Goal: Obtain resource: Download file/media

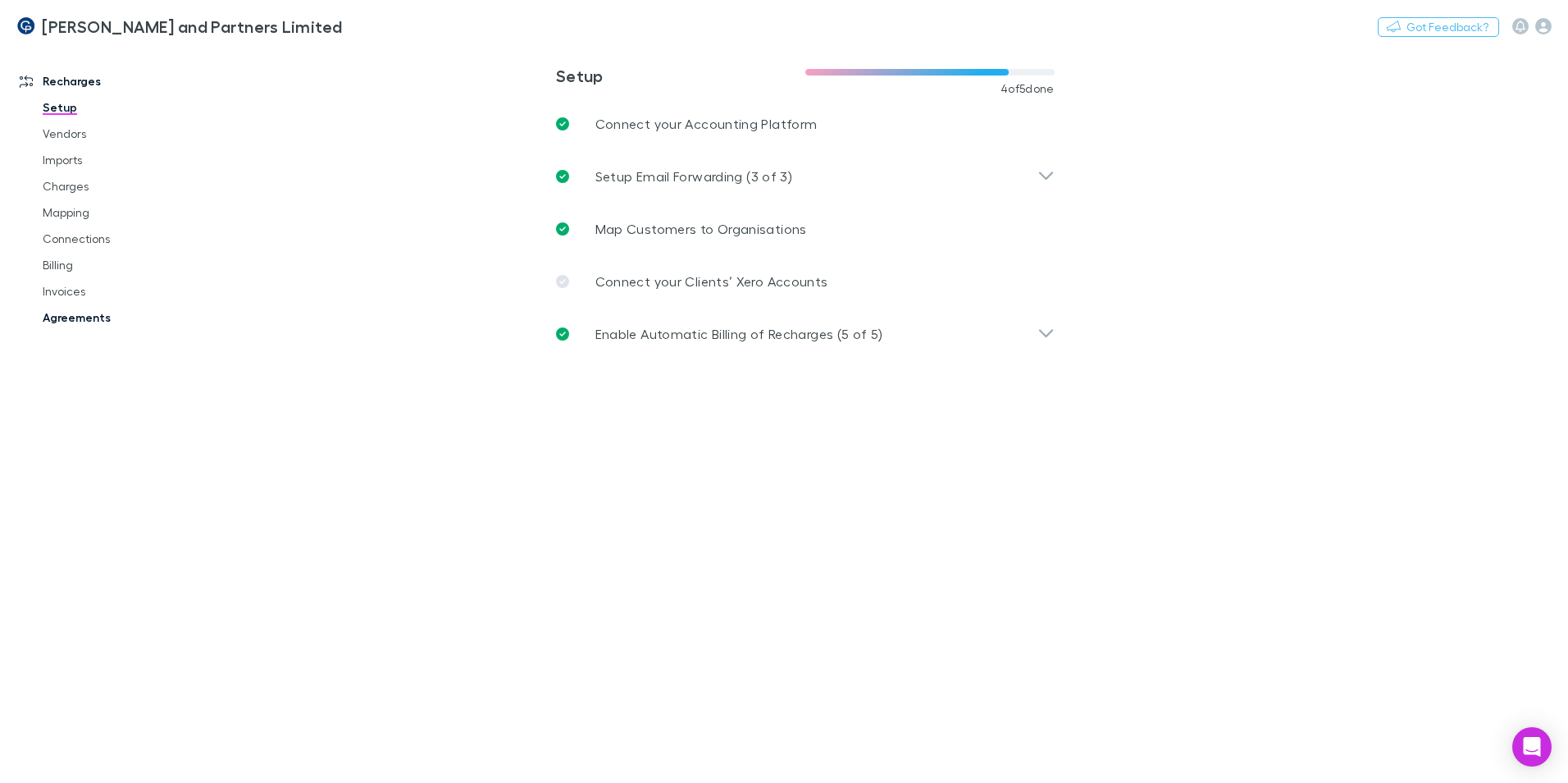
click at [106, 311] on link "Agreements" at bounding box center [124, 318] width 195 height 26
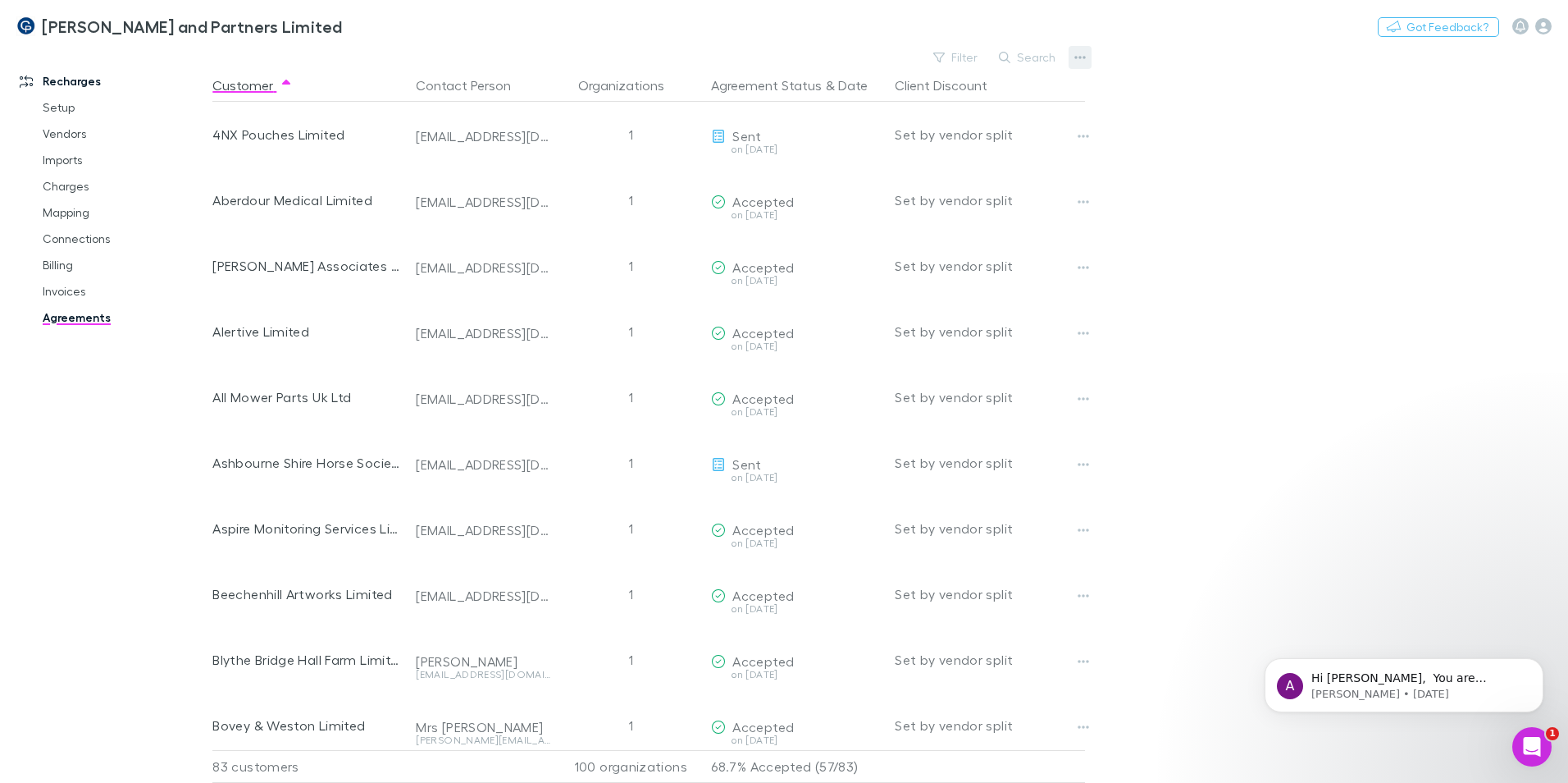
click at [1090, 61] on button "button" at bounding box center [1081, 58] width 23 height 23
click at [1053, 59] on div at bounding box center [784, 391] width 1568 height 783
click at [1036, 59] on button "Search" at bounding box center [1028, 58] width 74 height 20
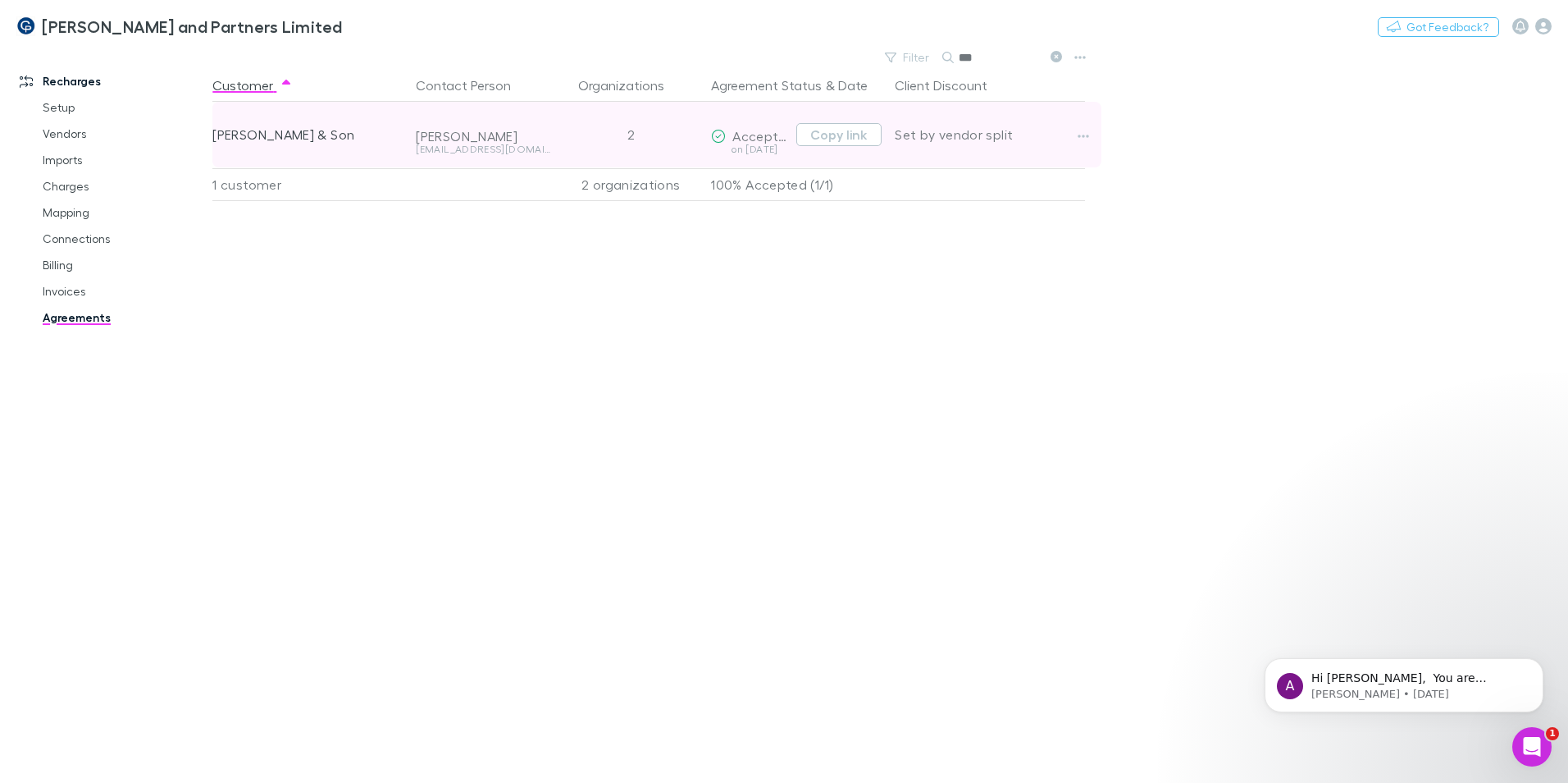
type input "***"
click at [549, 125] on div "[PERSON_NAME]" at bounding box center [484, 123] width 135 height 43
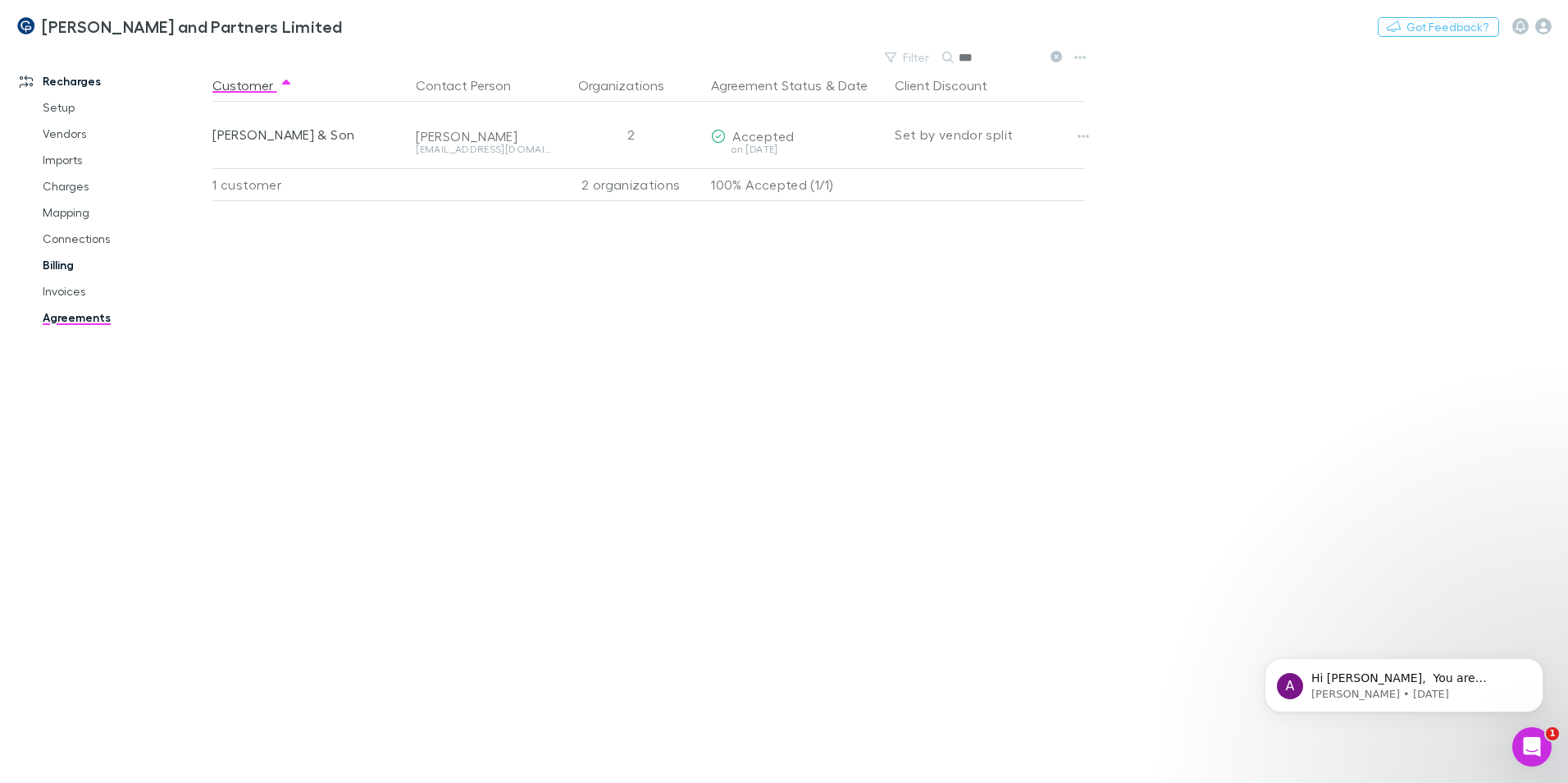
click at [54, 266] on link "Billing" at bounding box center [124, 265] width 195 height 26
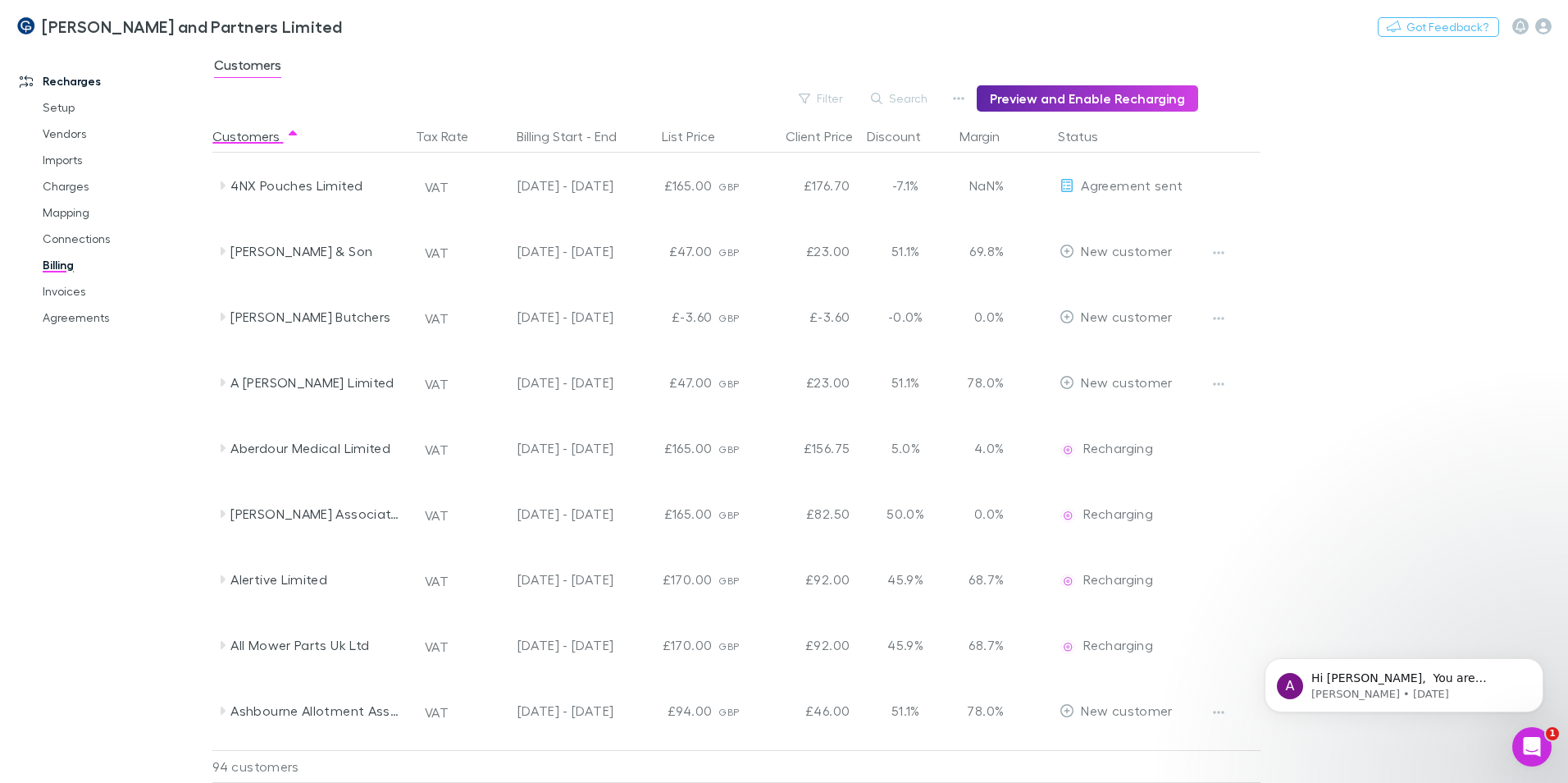
click at [915, 101] on button "Search" at bounding box center [900, 99] width 74 height 20
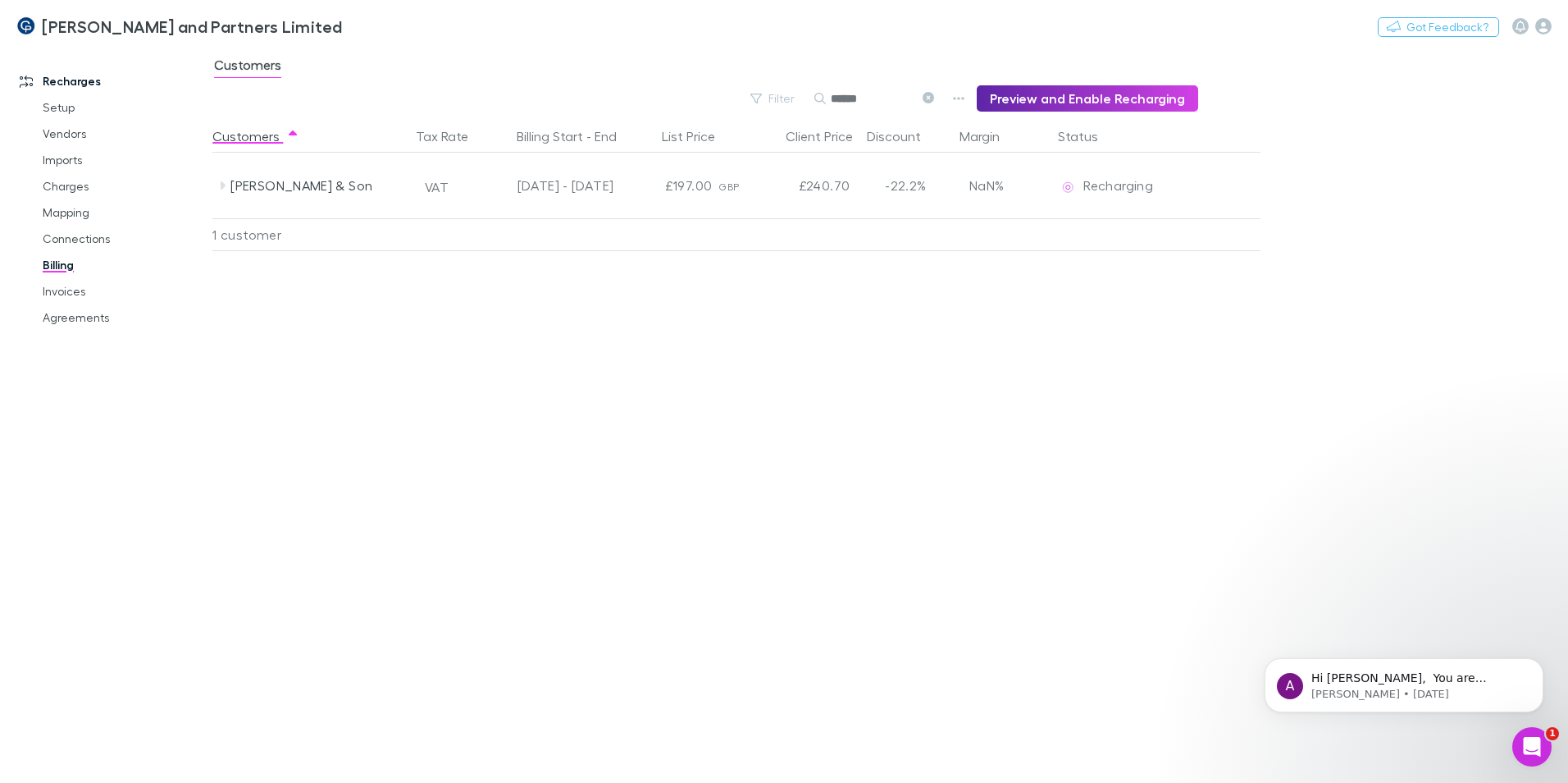
type input "******"
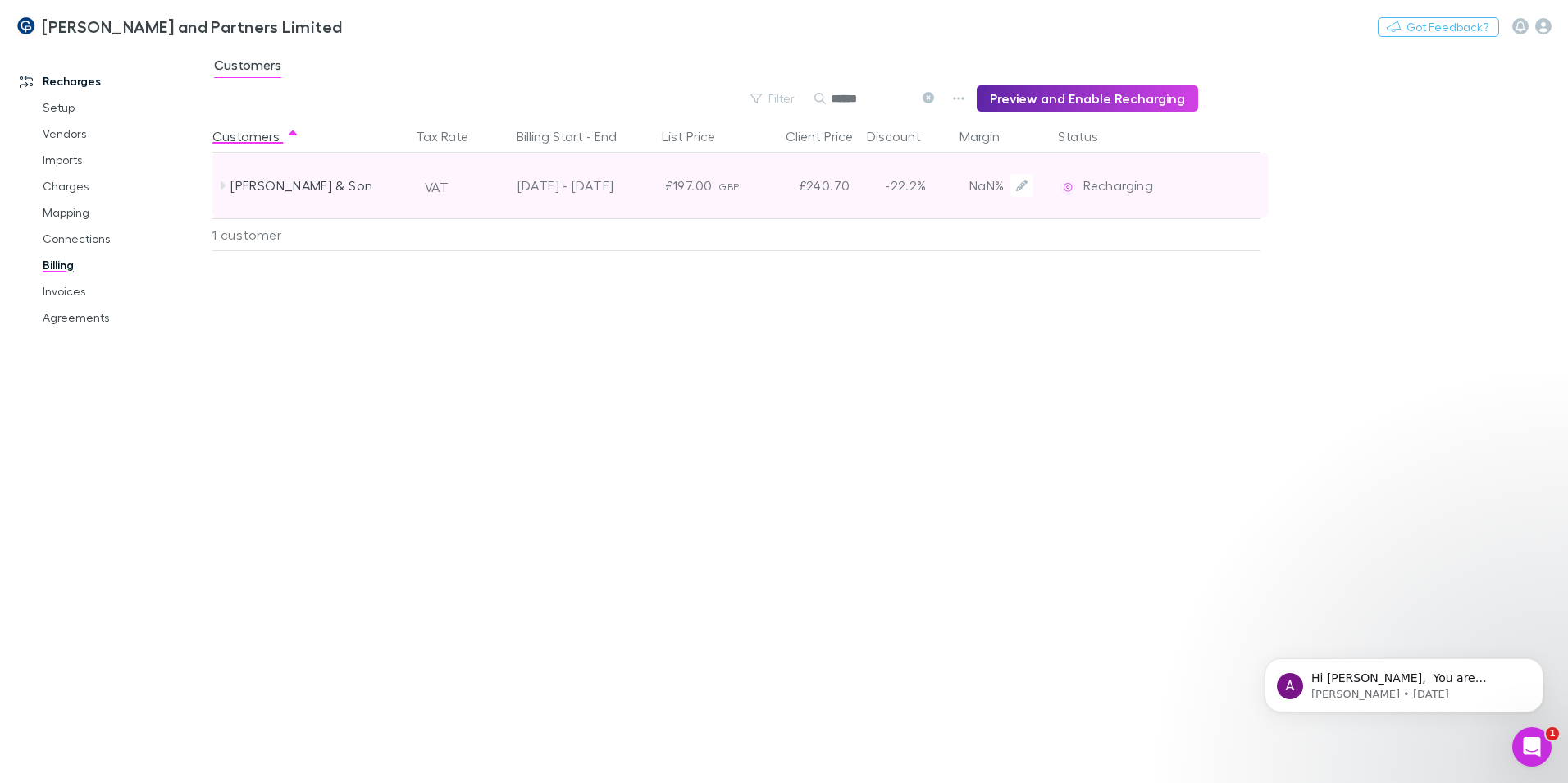
click at [616, 187] on div "[DATE] - [DATE]" at bounding box center [546, 185] width 148 height 65
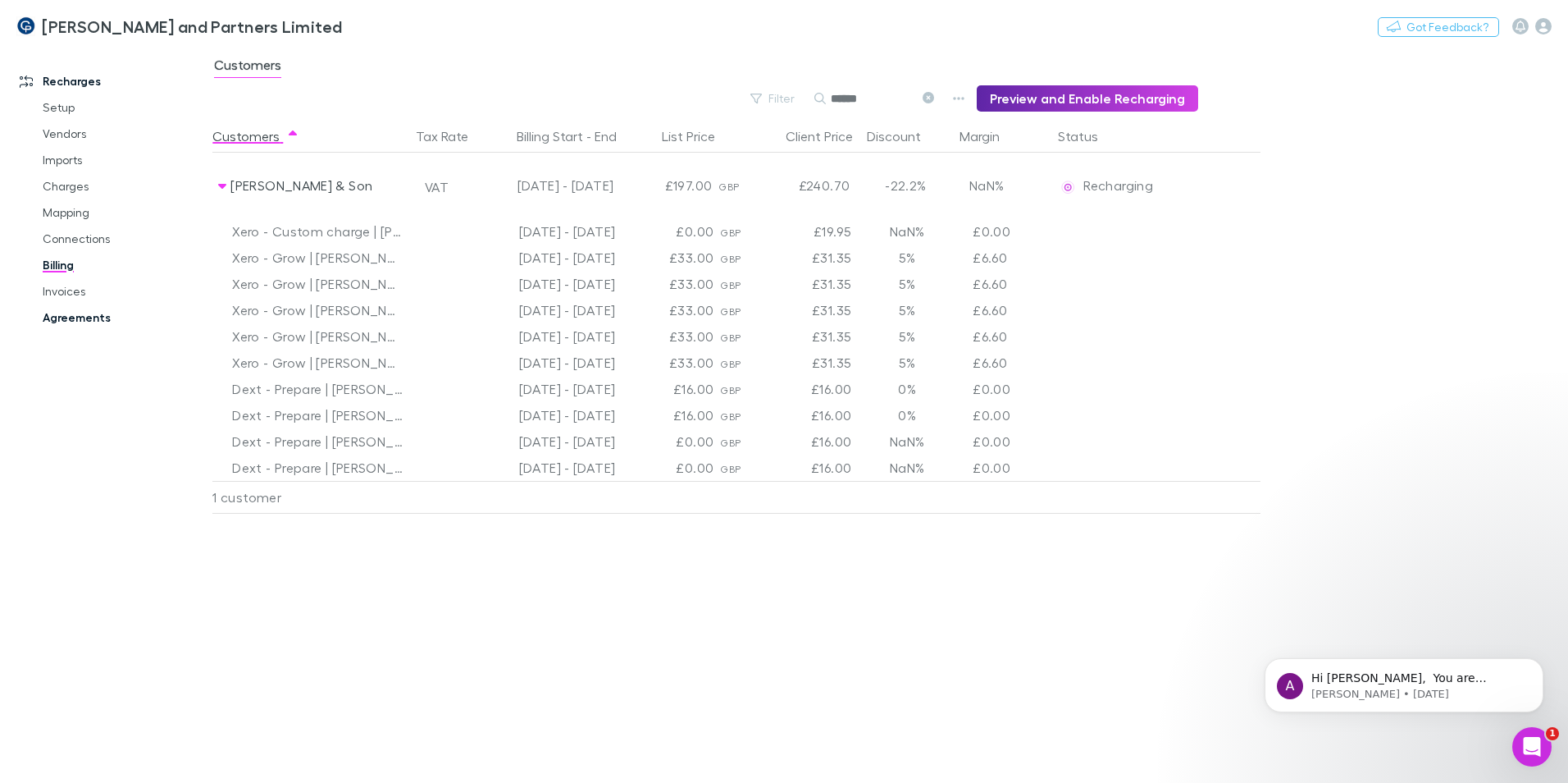
click at [76, 323] on link "Agreements" at bounding box center [124, 318] width 195 height 26
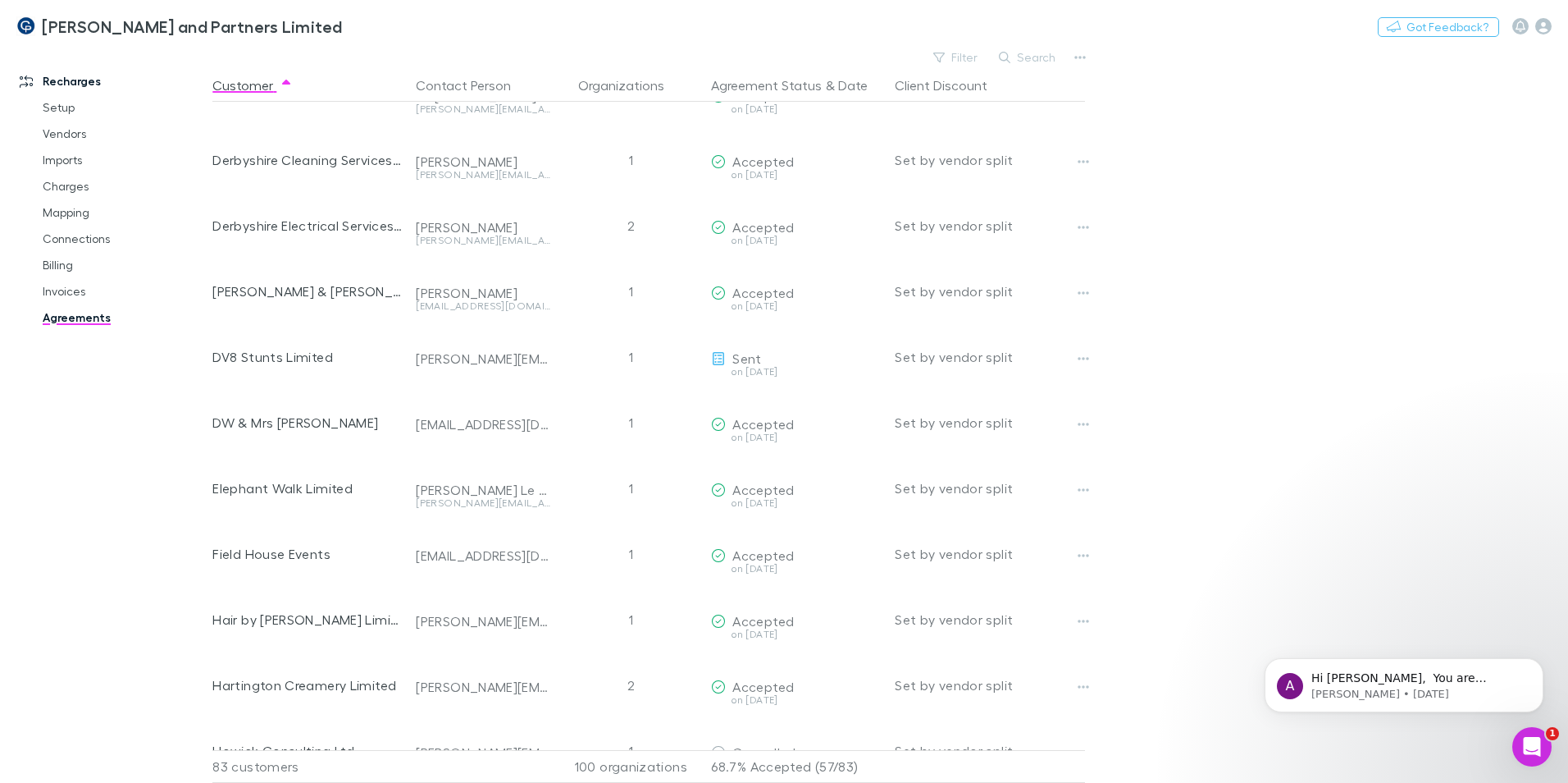
scroll to position [1477, 0]
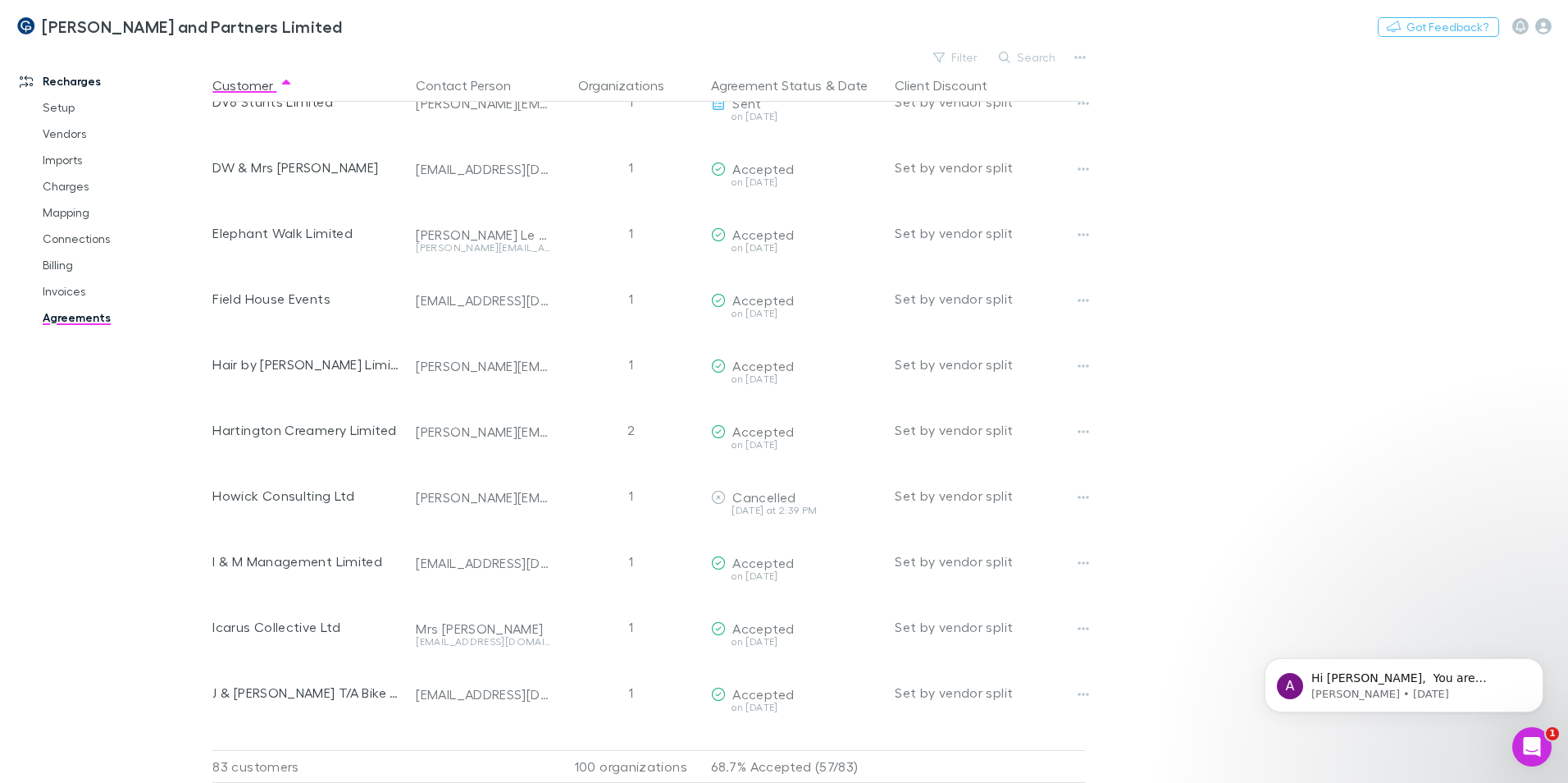
click at [1029, 63] on button "Search" at bounding box center [1028, 58] width 74 height 20
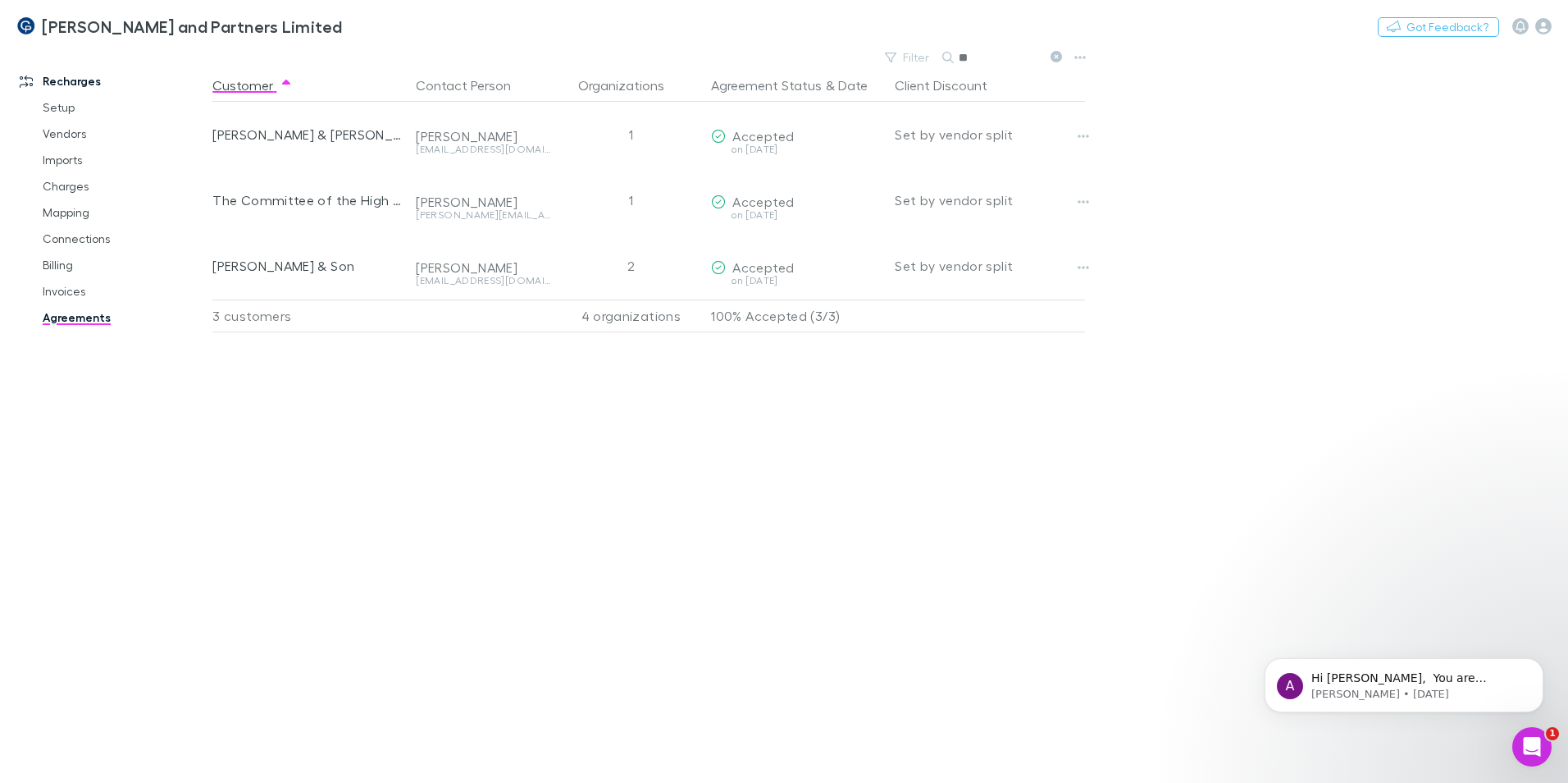
scroll to position [0, 0]
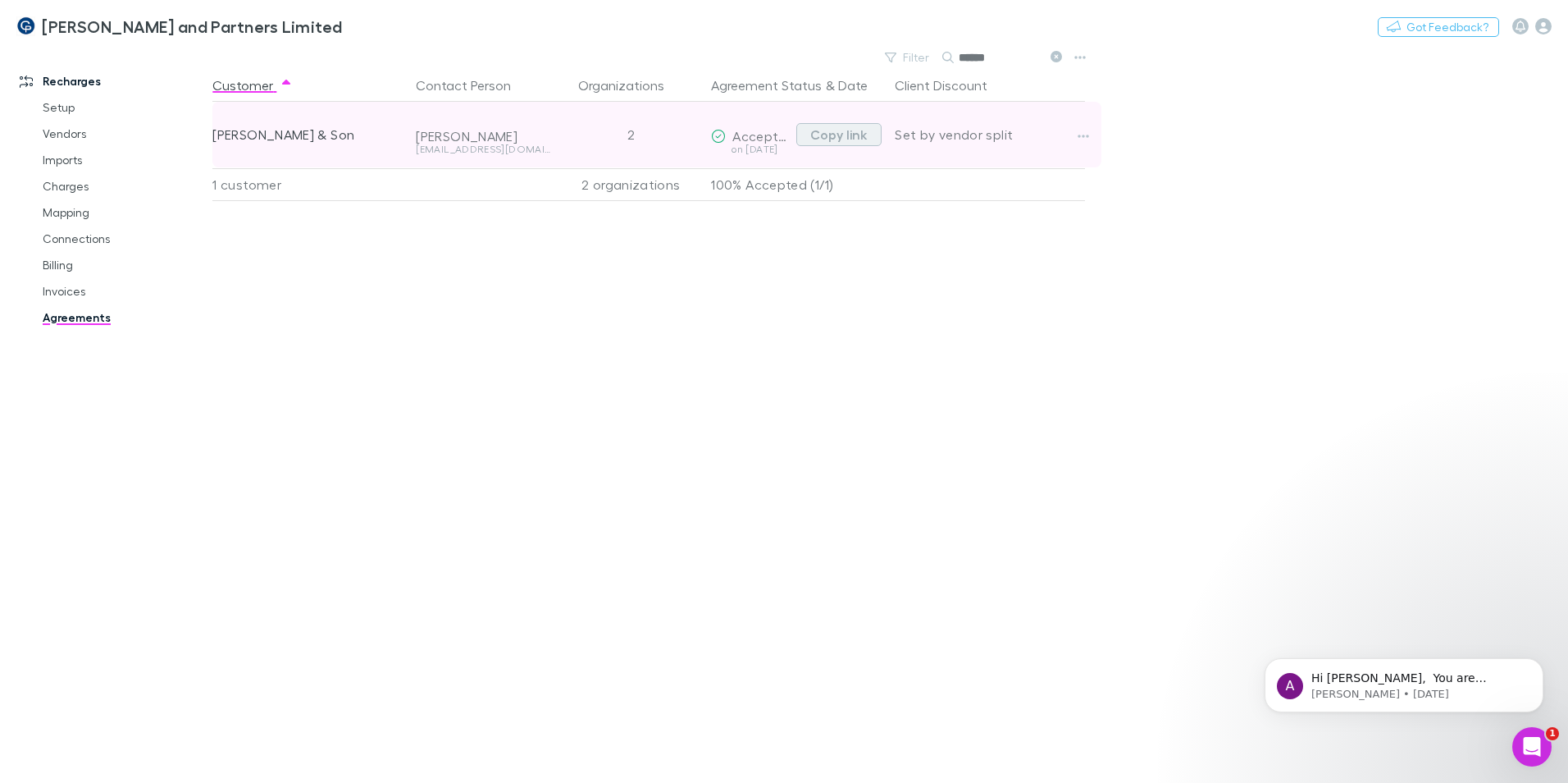
type input "******"
click at [848, 133] on button "Copy link" at bounding box center [838, 135] width 85 height 23
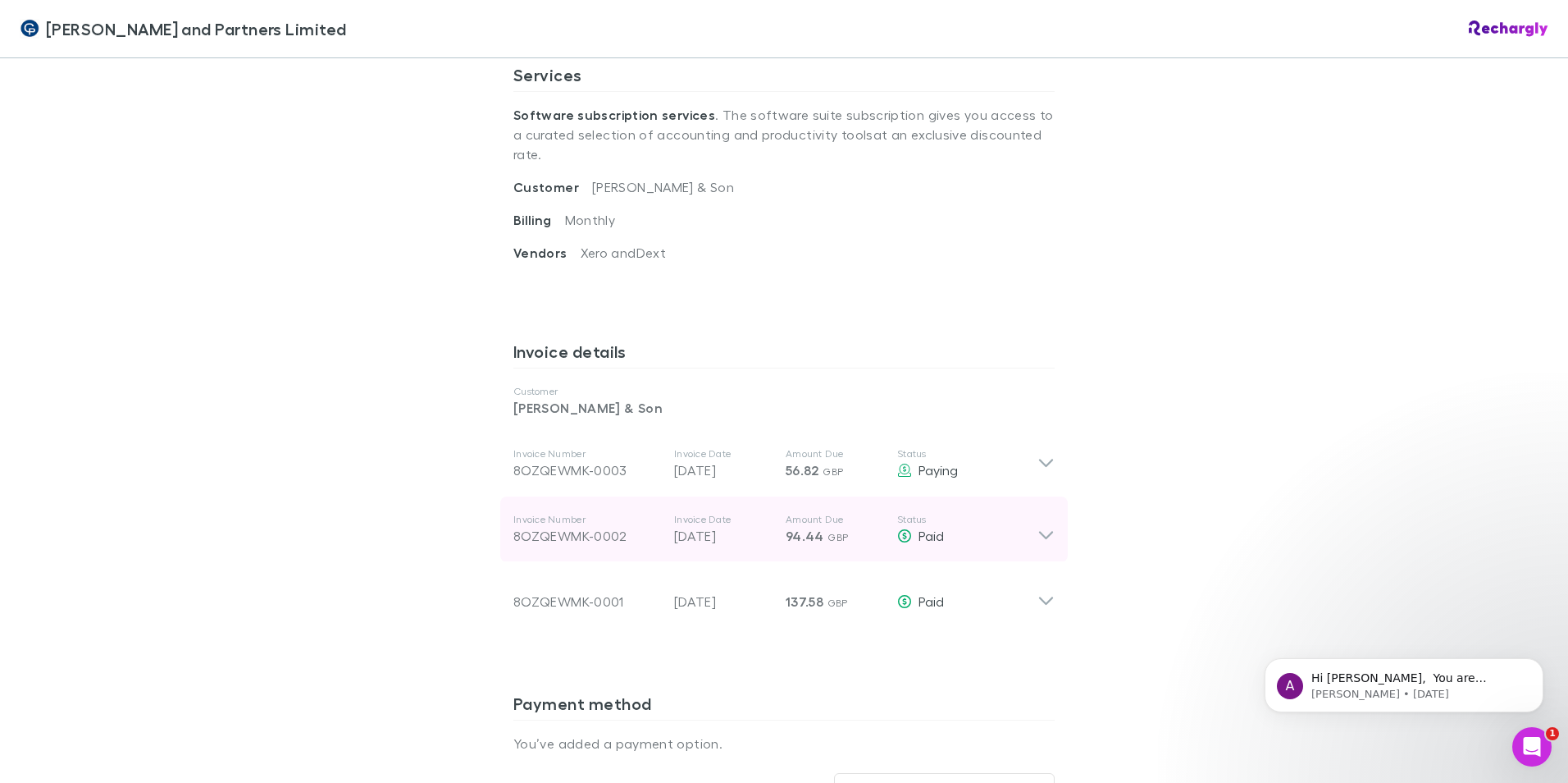
scroll to position [657, 0]
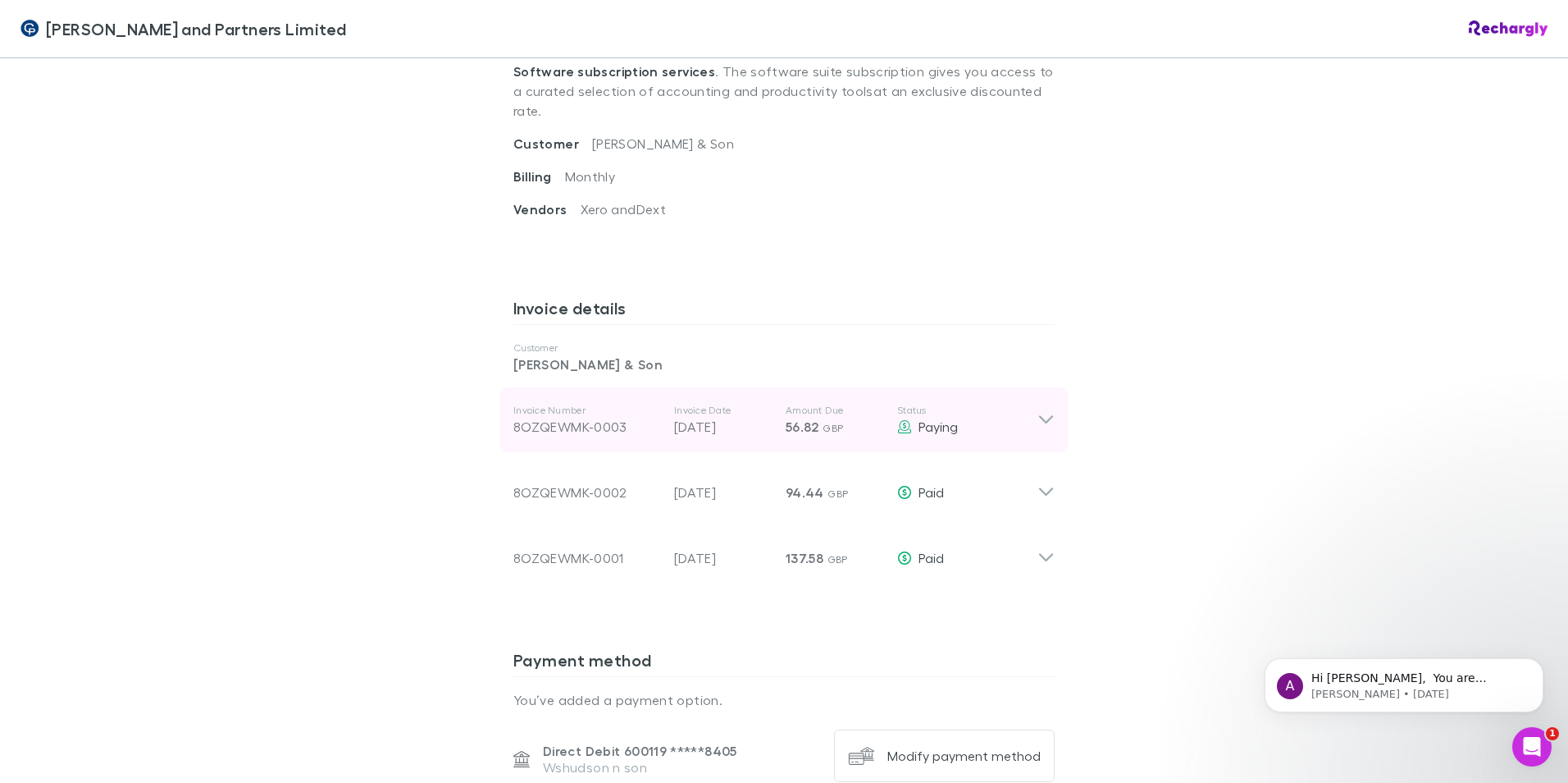
click at [1044, 411] on icon at bounding box center [1046, 420] width 18 height 20
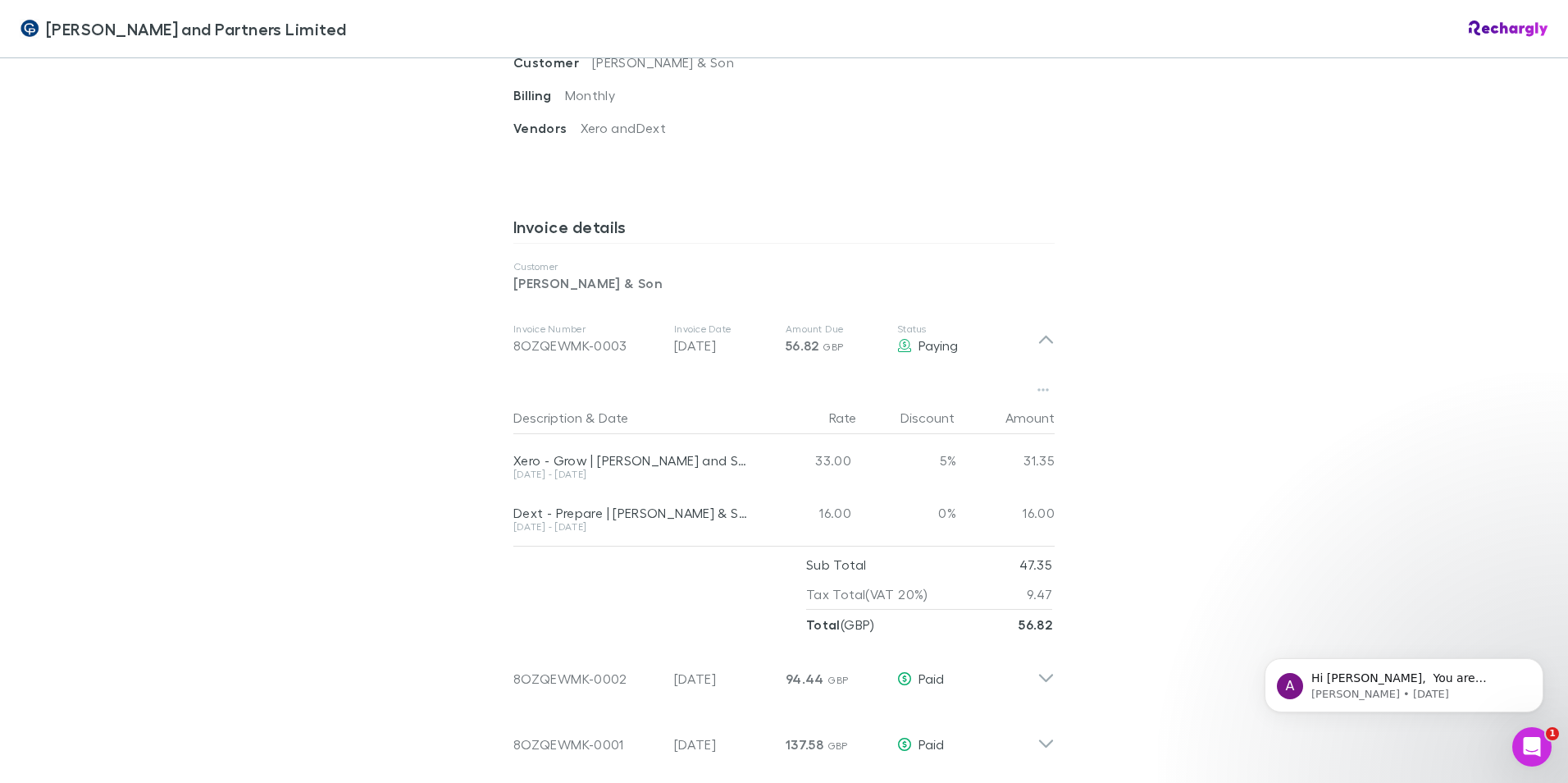
scroll to position [739, 0]
click at [1044, 377] on button "button" at bounding box center [1043, 389] width 23 height 23
click at [943, 381] on p "Download PDF" at bounding box center [936, 382] width 199 height 20
click at [1461, 288] on div "Coates and Partners Limited Coates and Partners Limited Software subscriptions …" at bounding box center [784, 391] width 1568 height 783
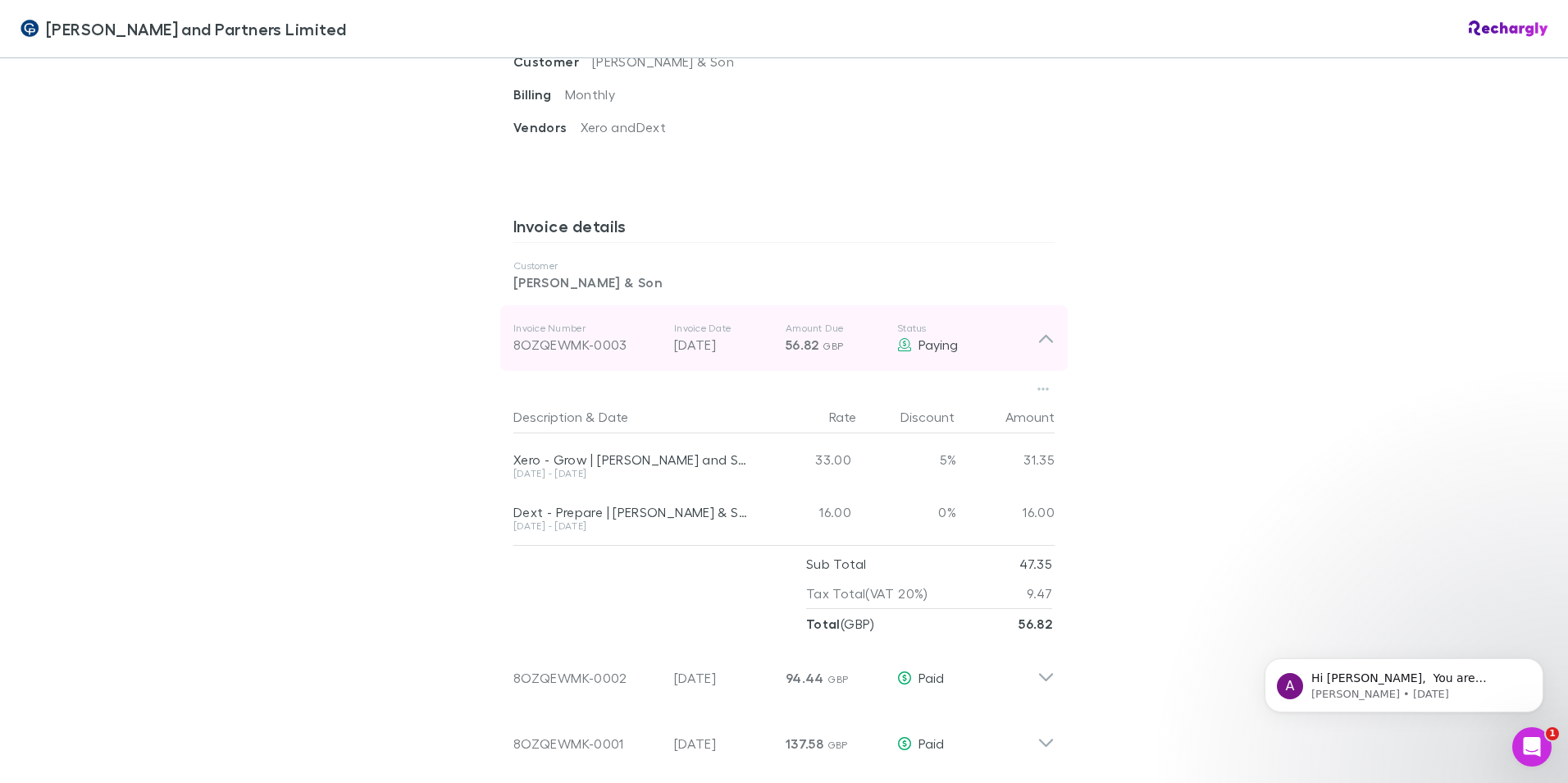
click at [1046, 328] on icon at bounding box center [1046, 338] width 18 height 20
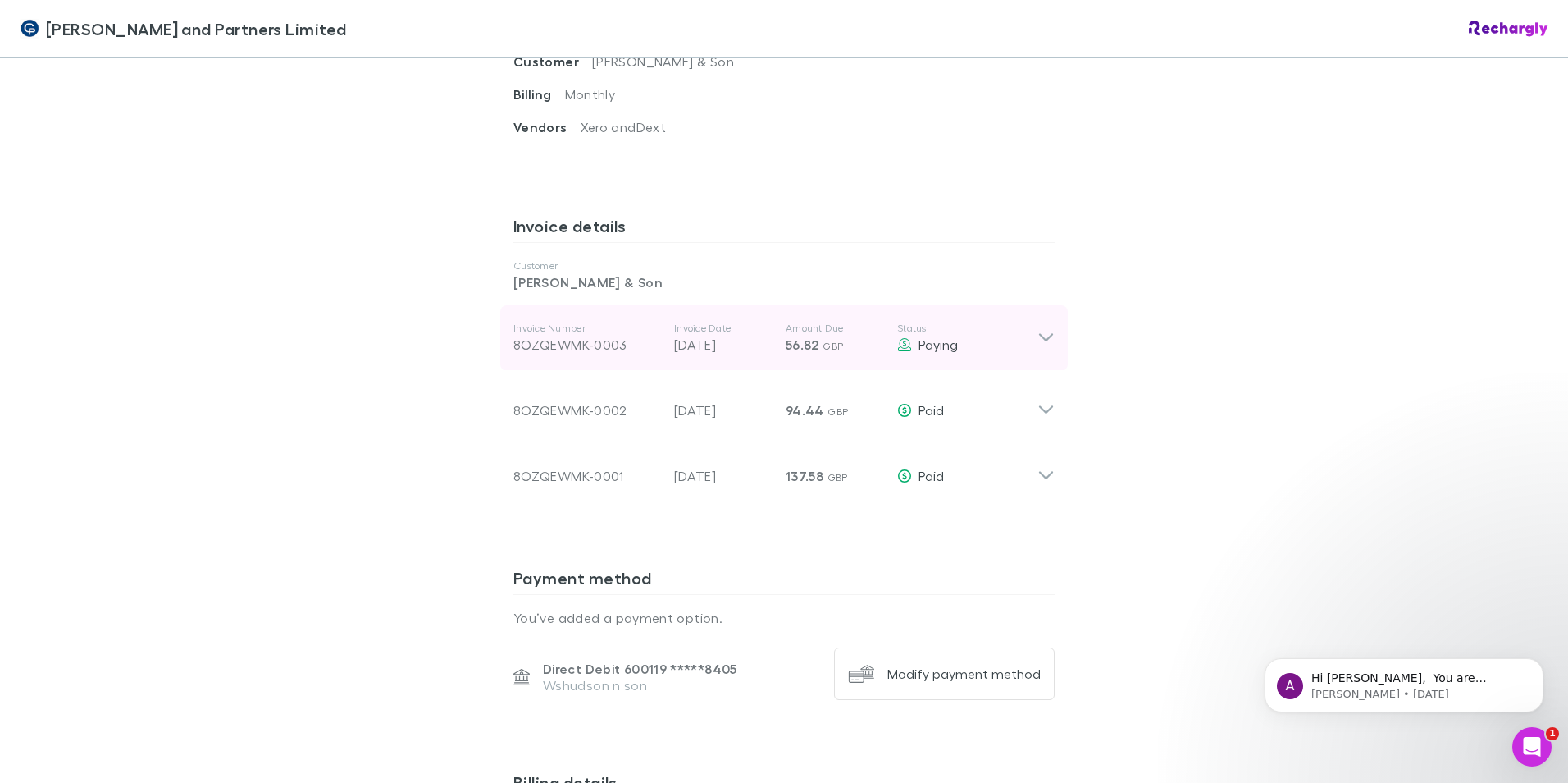
click at [1039, 334] on icon at bounding box center [1046, 338] width 14 height 8
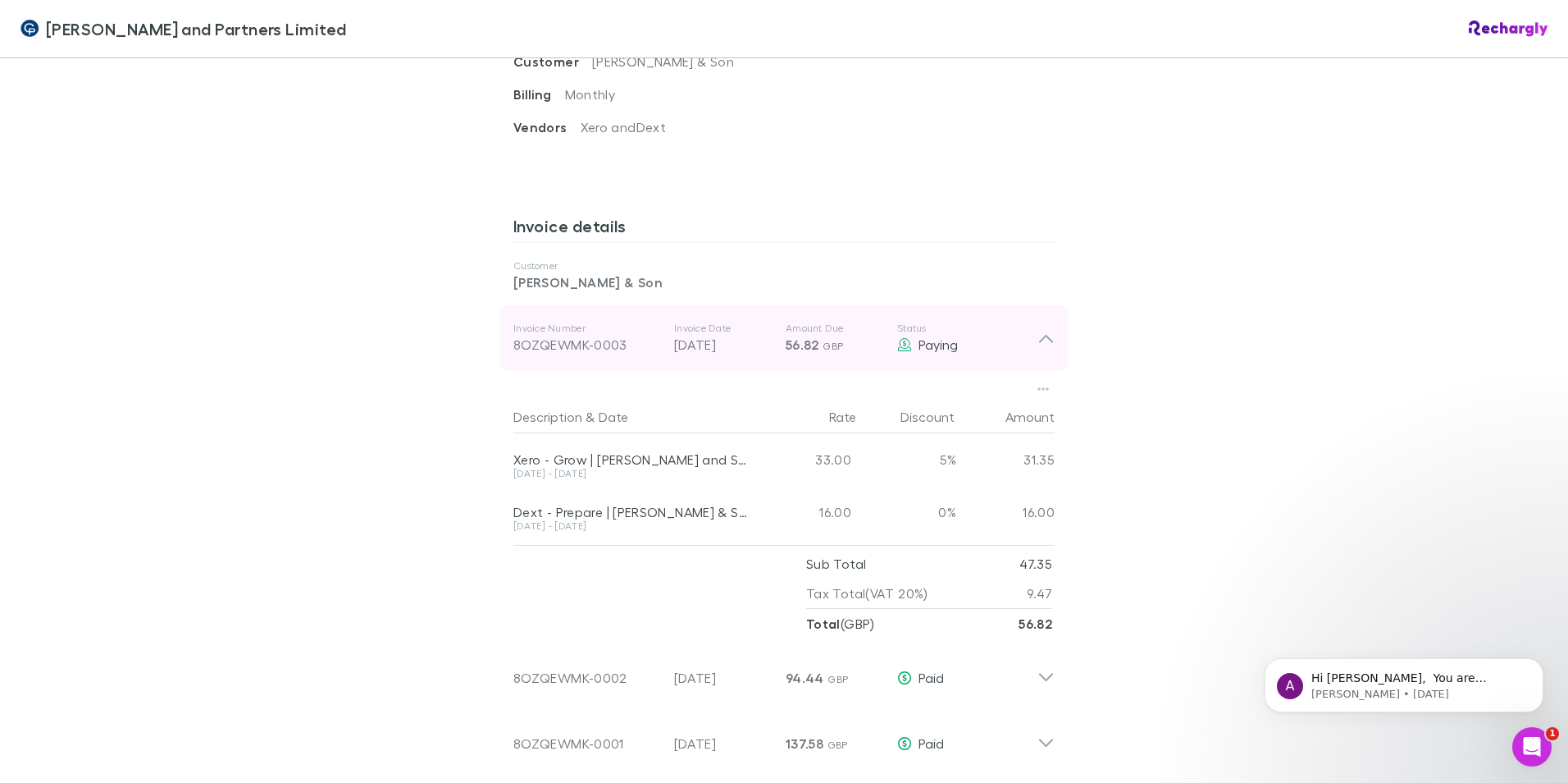
click at [1040, 328] on icon at bounding box center [1046, 338] width 18 height 20
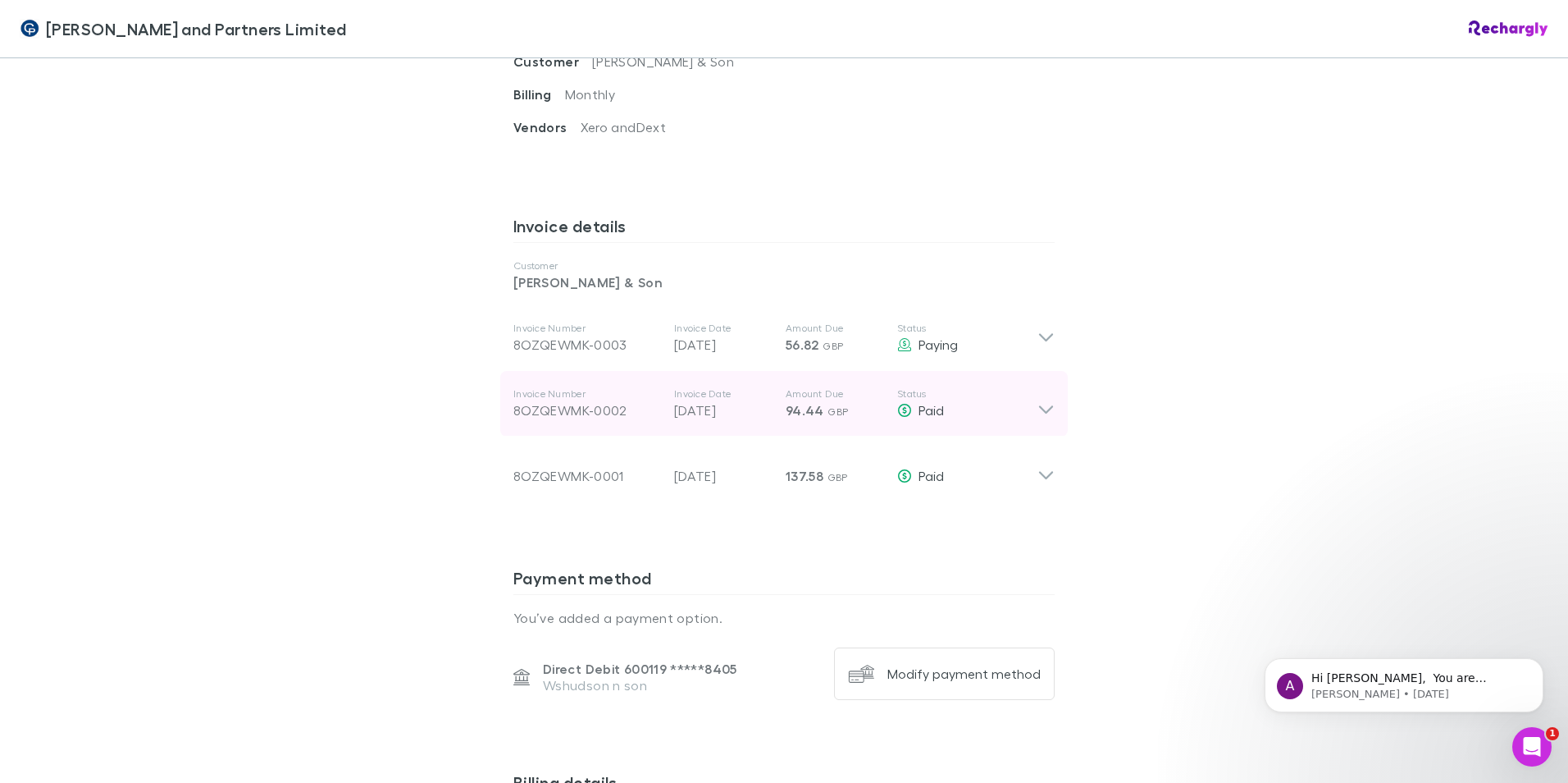
click at [1046, 387] on icon at bounding box center [1046, 404] width 18 height 33
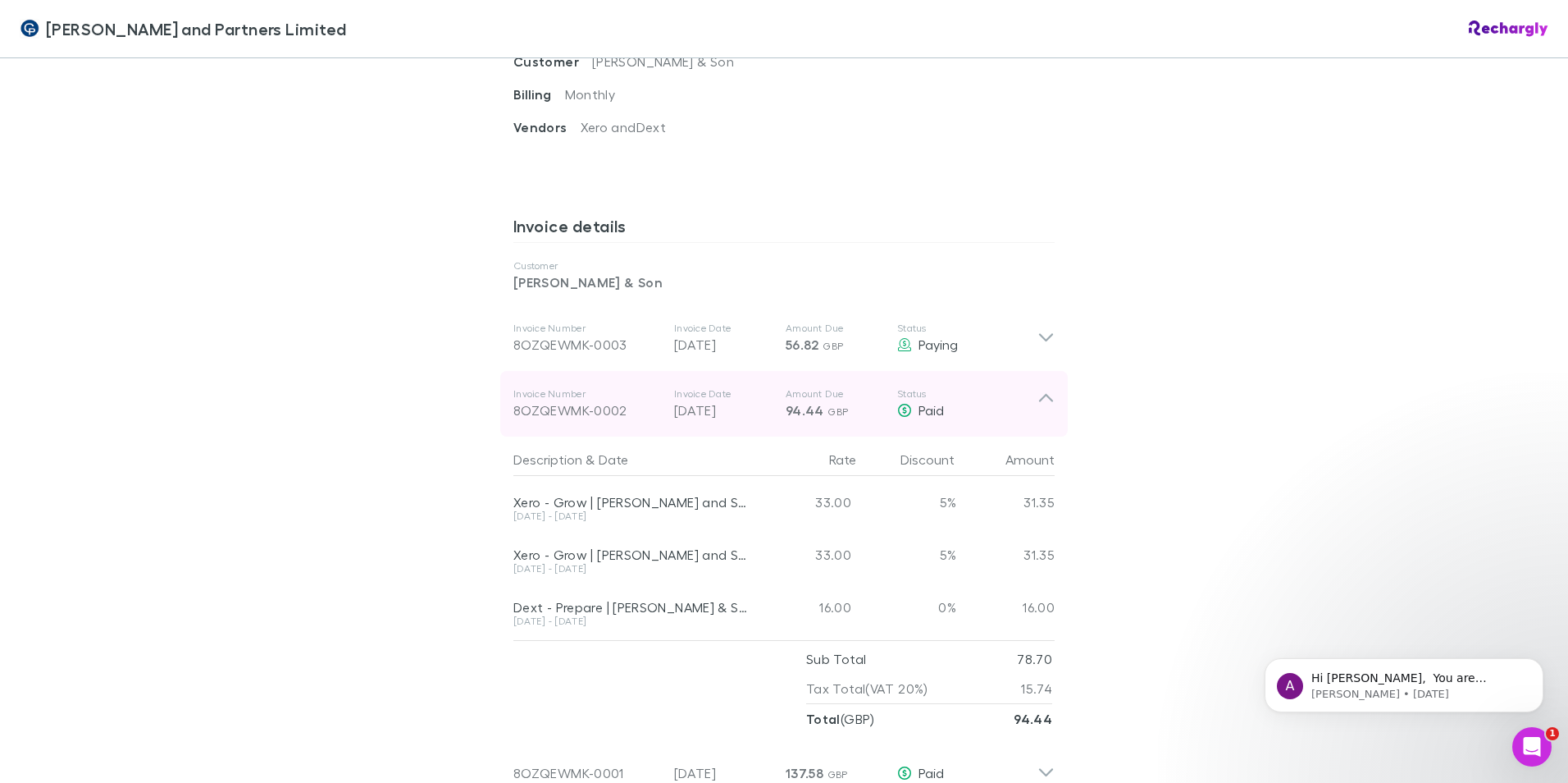
click at [1039, 394] on icon at bounding box center [1046, 398] width 14 height 8
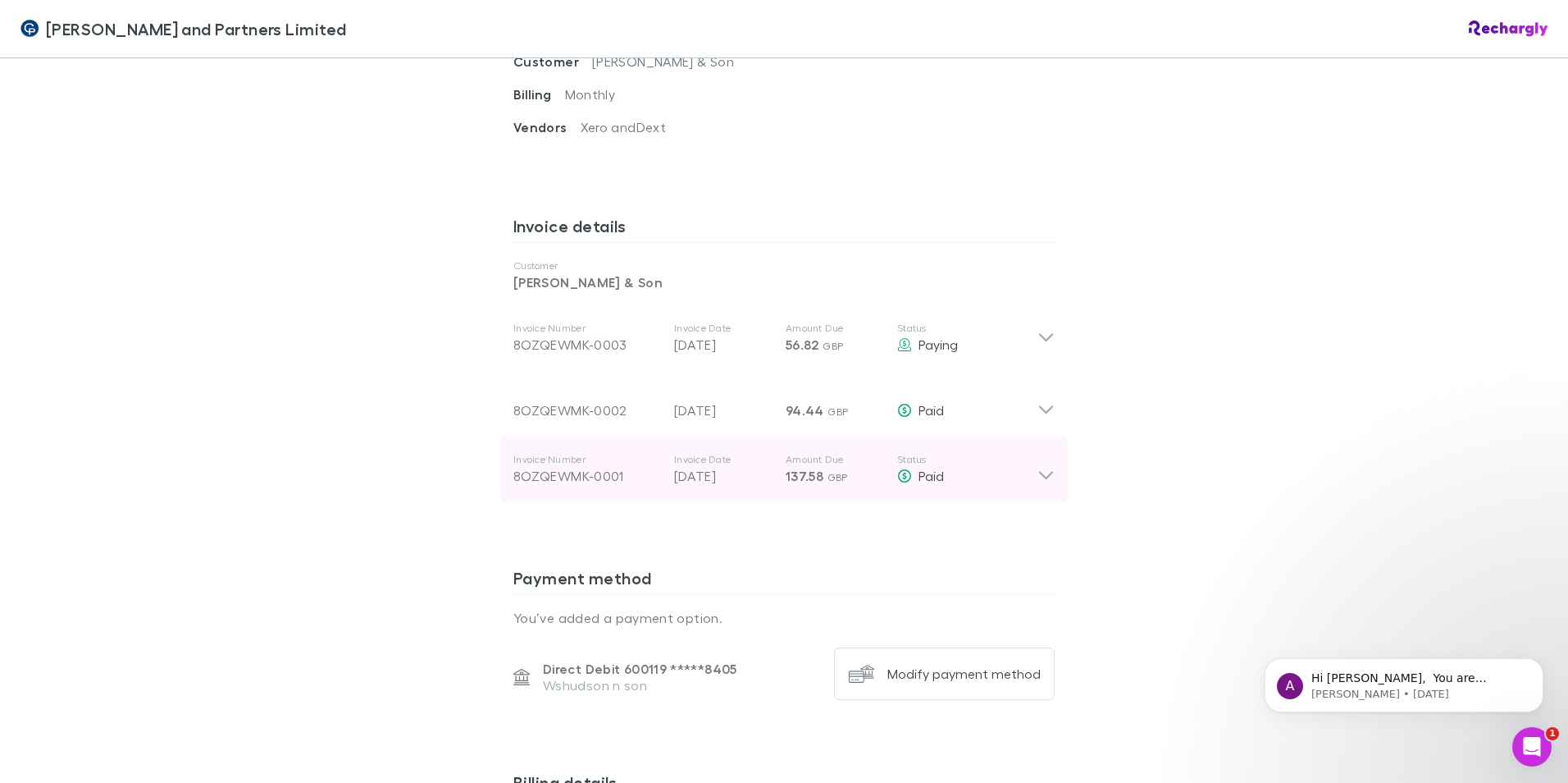
click at [1041, 454] on icon at bounding box center [1046, 470] width 18 height 33
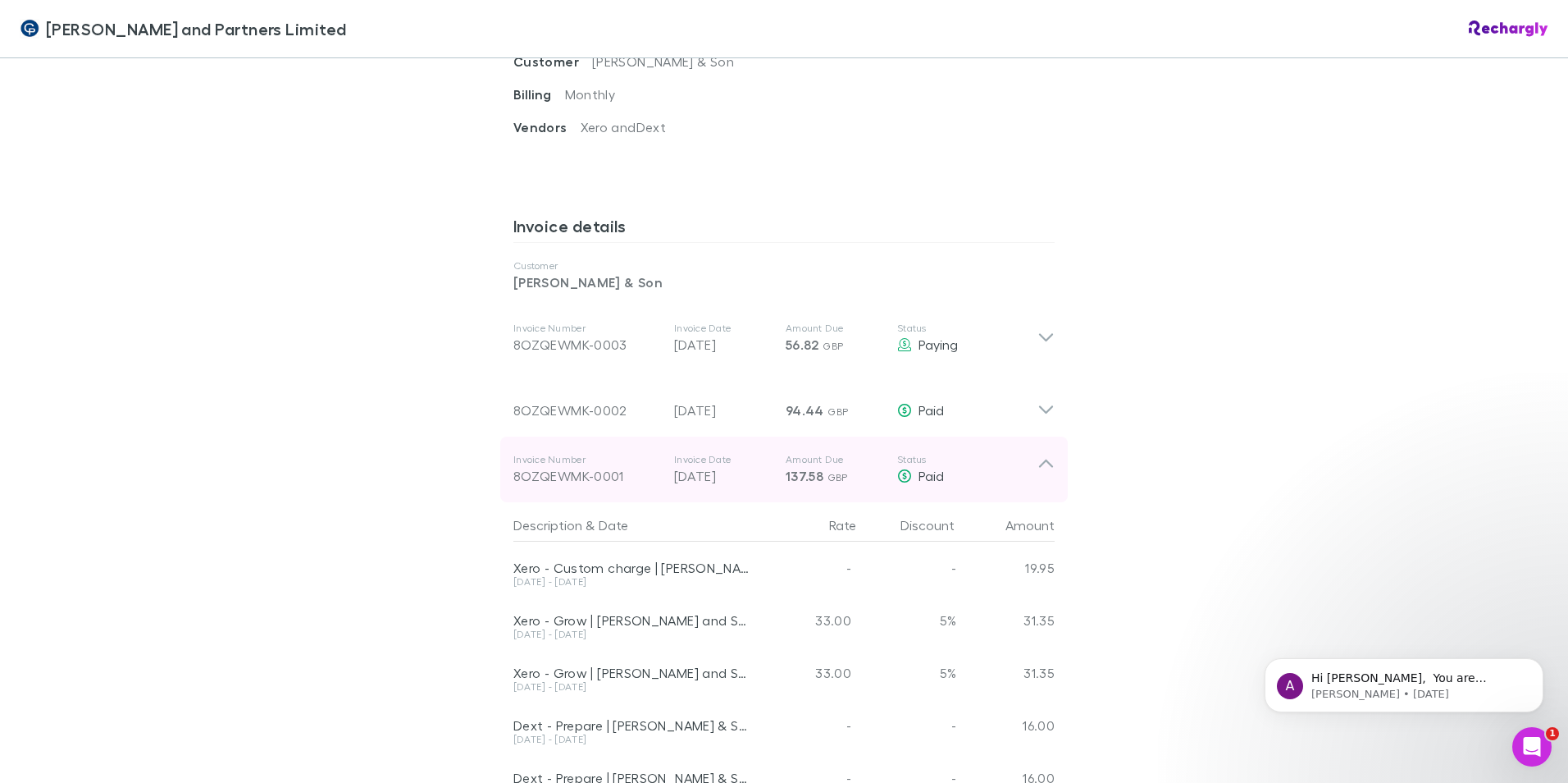
click at [1044, 454] on icon at bounding box center [1046, 470] width 18 height 33
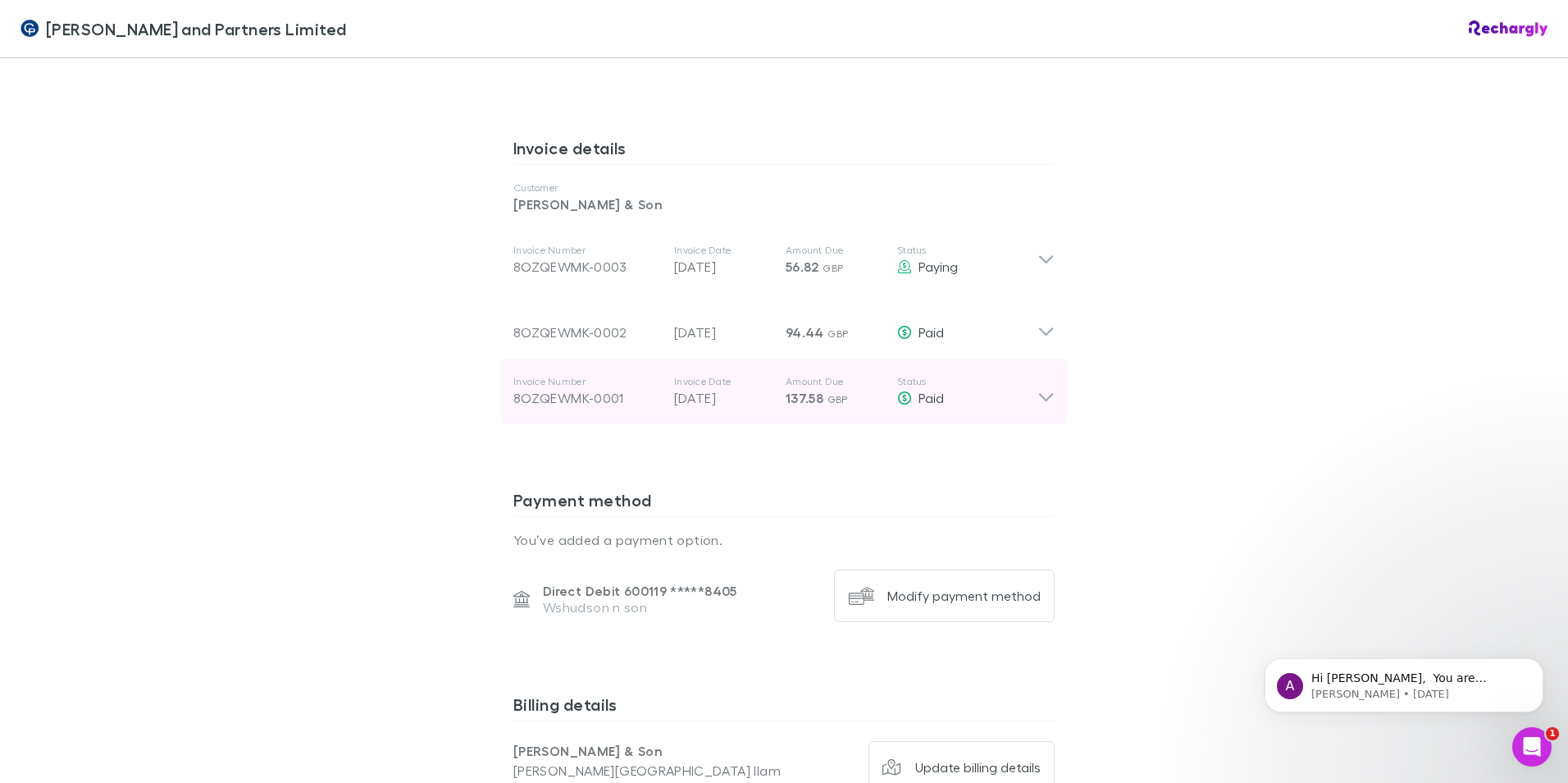
scroll to position [903, 0]
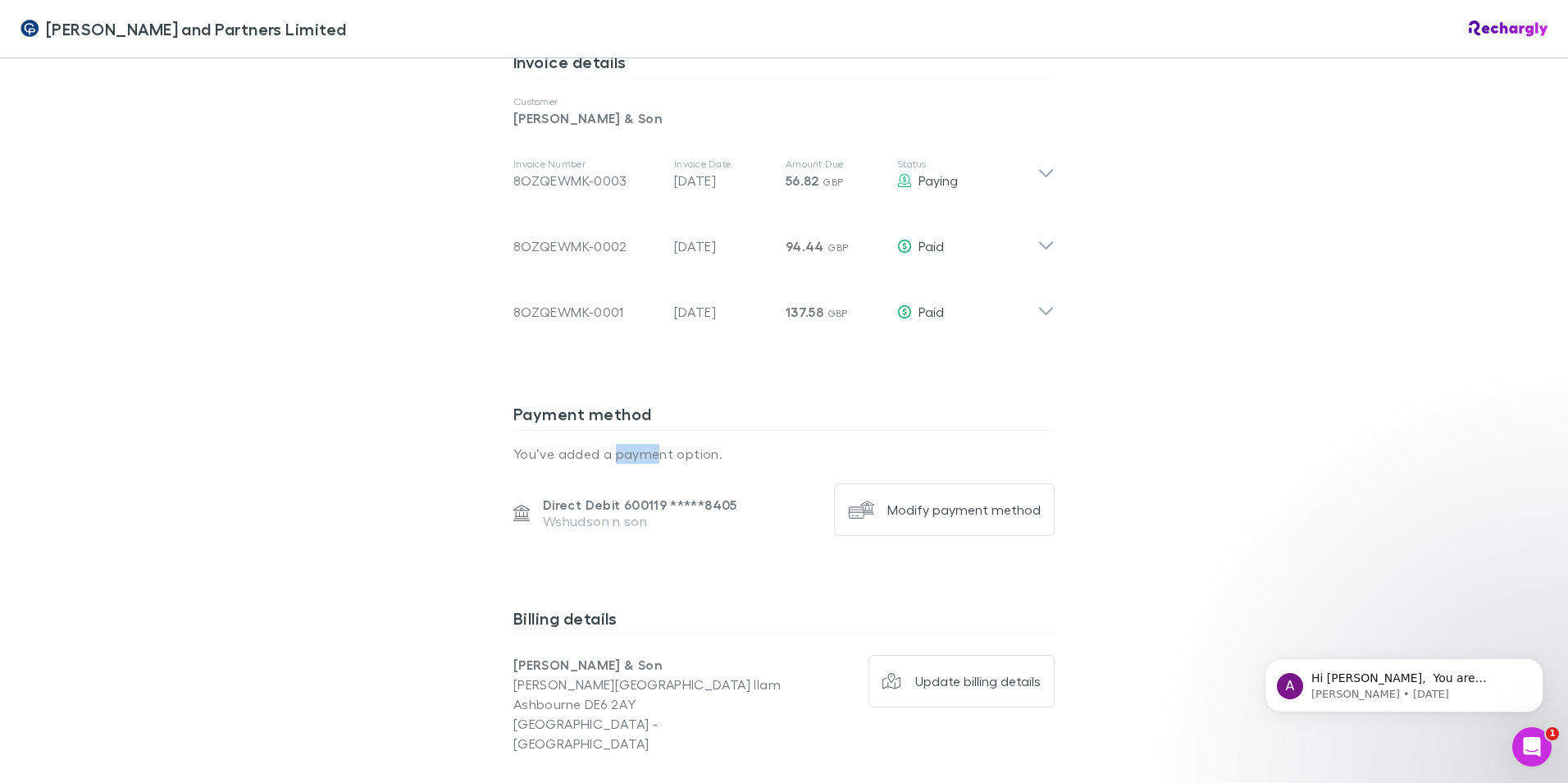
drag, startPoint x: 609, startPoint y: 409, endPoint x: 653, endPoint y: 408, distance: 44.0
click at [653, 444] on p "You’ve added a payment option." at bounding box center [784, 454] width 541 height 20
click at [1282, 381] on div "Coates and Partners Limited Coates and Partners Limited Software subscriptions …" at bounding box center [784, 391] width 1568 height 783
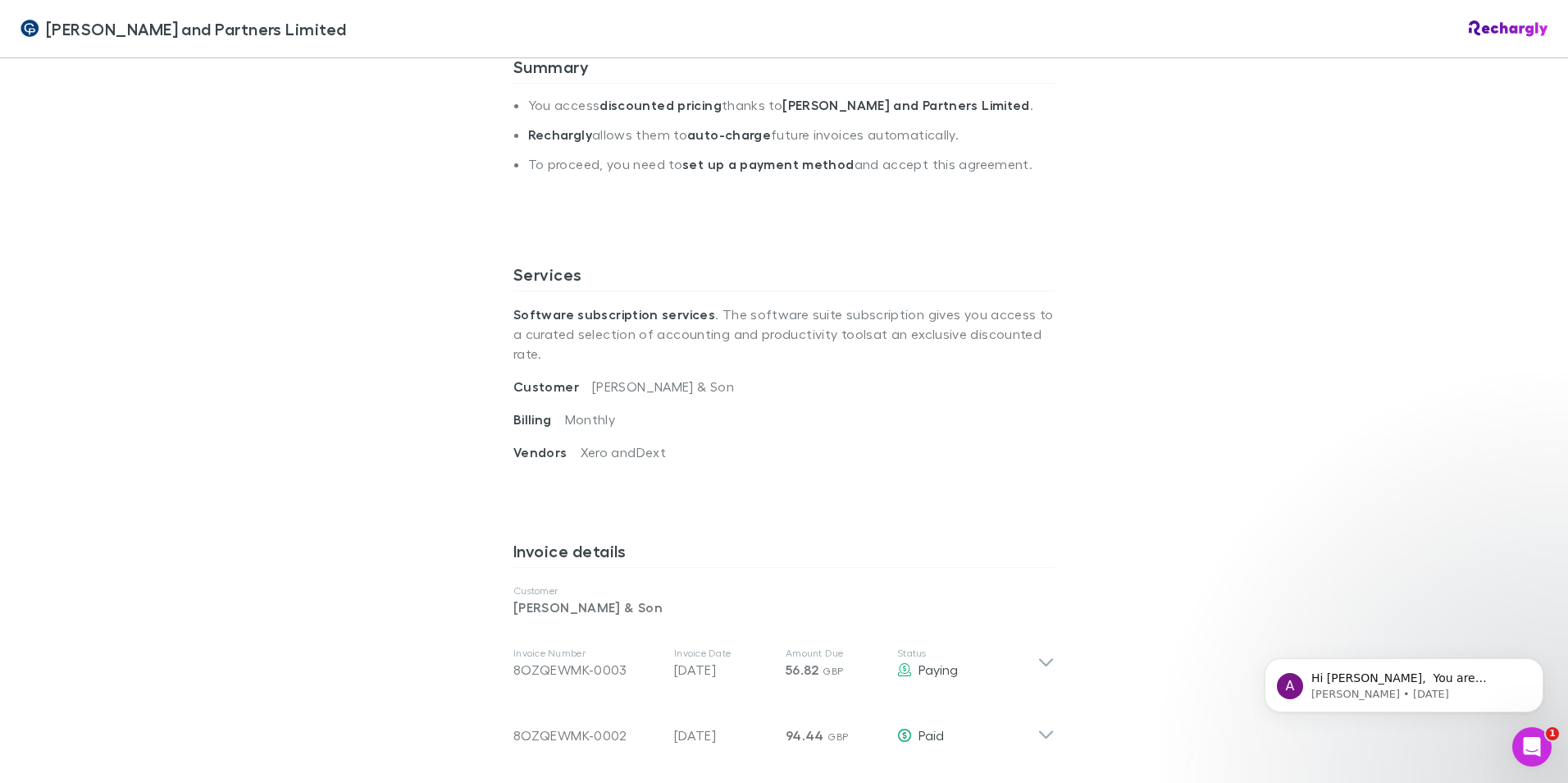
scroll to position [411, 0]
